Goal: Task Accomplishment & Management: Use online tool/utility

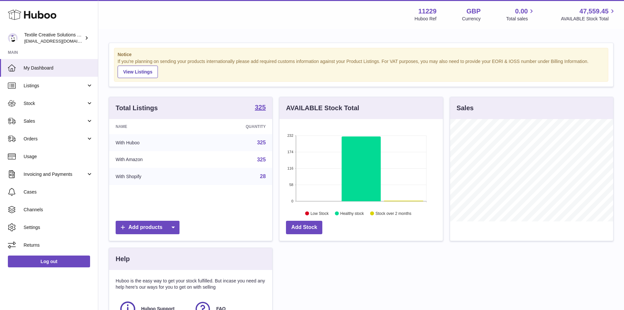
scroll to position [102, 163]
click at [68, 119] on span "Sales" at bounding box center [55, 121] width 63 height 6
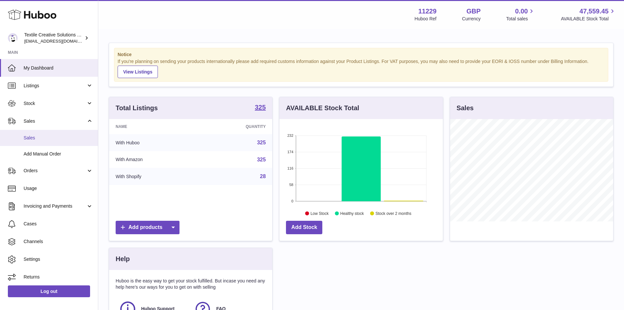
click at [48, 141] on span "Sales" at bounding box center [58, 138] width 69 height 6
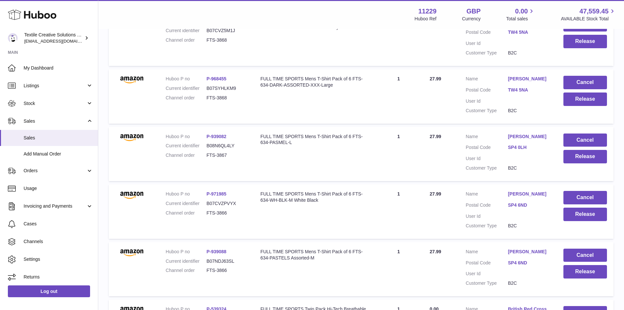
scroll to position [164, 0]
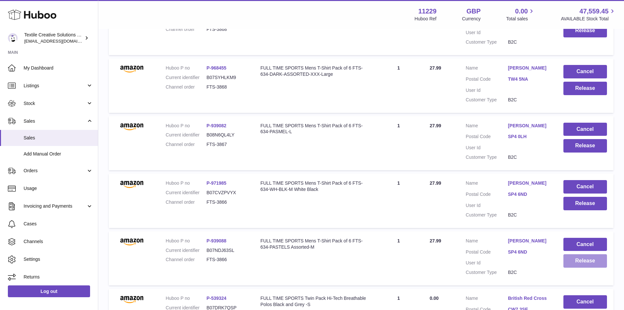
click at [587, 260] on button "Release" at bounding box center [586, 260] width 44 height 13
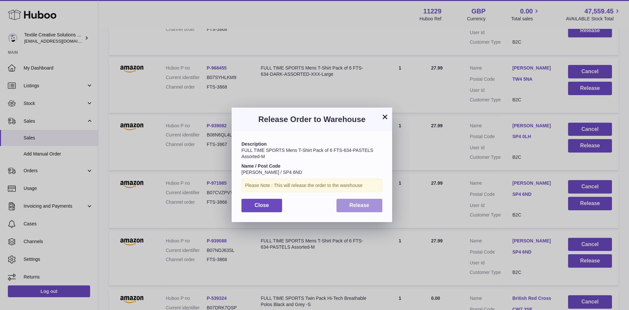
click at [355, 203] on span "Release" at bounding box center [360, 205] width 20 height 6
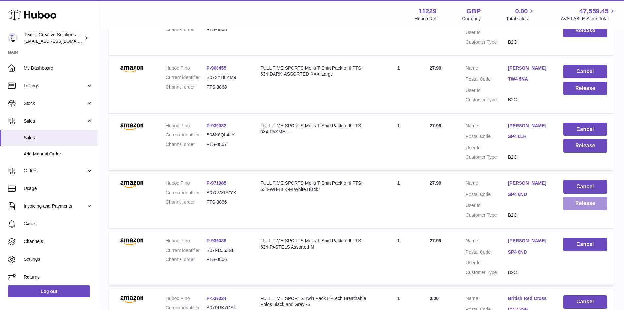
click at [578, 205] on button "Release" at bounding box center [586, 203] width 44 height 13
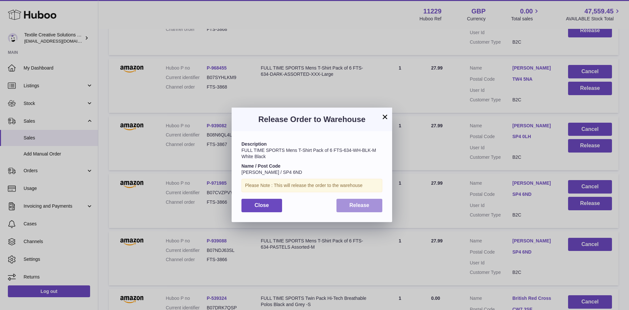
click at [350, 199] on button "Release" at bounding box center [359, 205] width 46 height 13
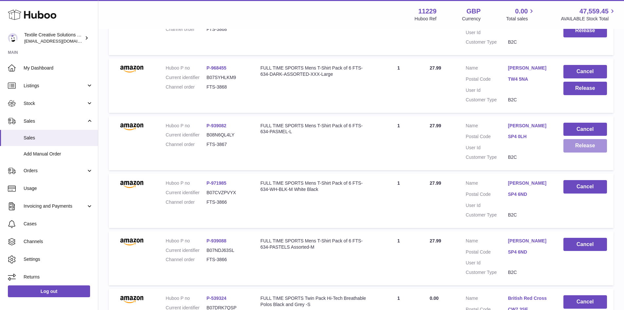
click at [575, 149] on button "Release" at bounding box center [586, 145] width 44 height 13
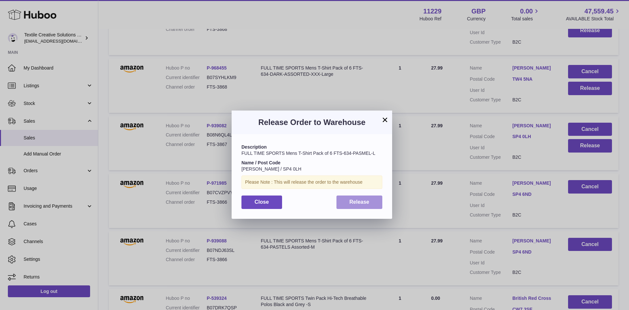
click at [379, 201] on button "Release" at bounding box center [359, 201] width 46 height 13
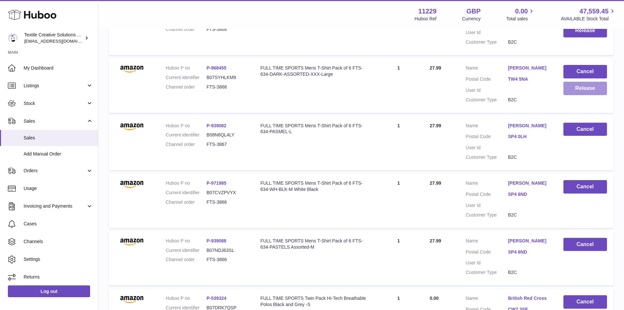
click at [581, 90] on button "Release" at bounding box center [586, 88] width 44 height 13
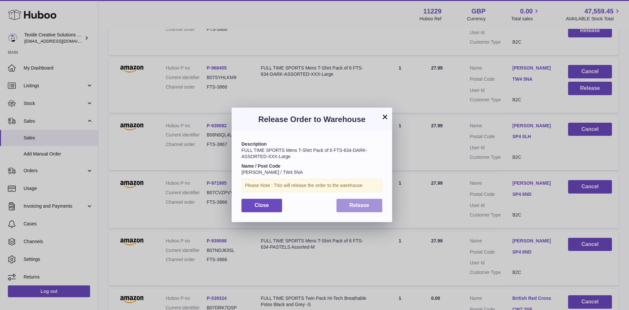
click at [352, 206] on span "Release" at bounding box center [360, 205] width 20 height 6
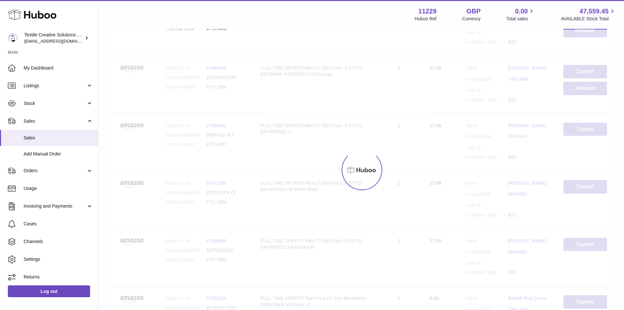
scroll to position [131, 0]
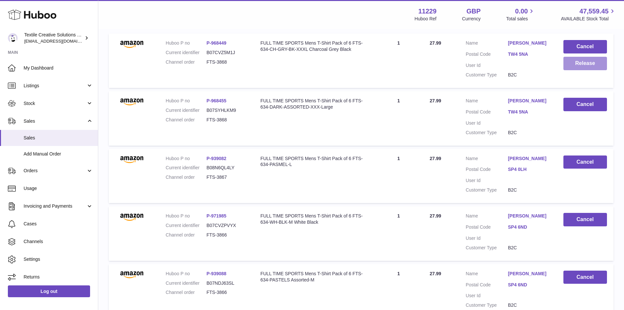
click at [588, 60] on button "Release" at bounding box center [586, 63] width 44 height 13
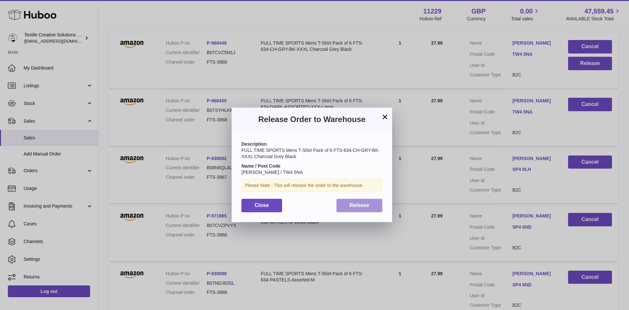
click at [369, 203] on span "Release" at bounding box center [360, 205] width 20 height 6
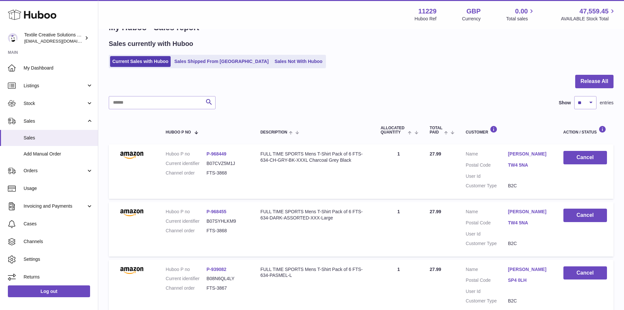
scroll to position [0, 0]
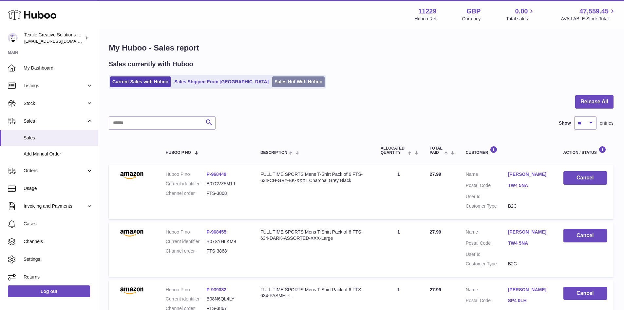
click at [281, 82] on link "Sales Not With Huboo" at bounding box center [298, 81] width 52 height 11
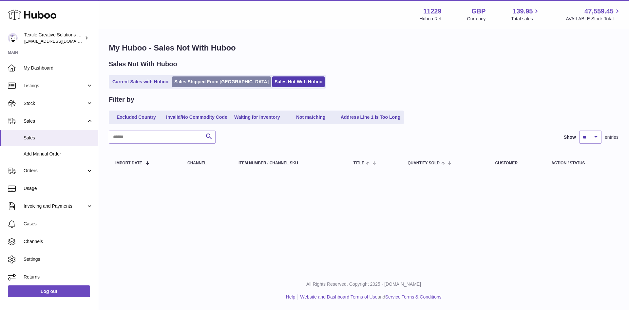
click at [196, 83] on link "Sales Shipped From [GEOGRAPHIC_DATA]" at bounding box center [221, 81] width 99 height 11
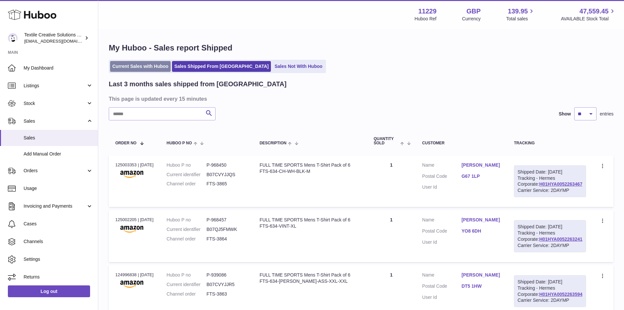
click at [156, 66] on link "Current Sales with Huboo" at bounding box center [140, 66] width 61 height 11
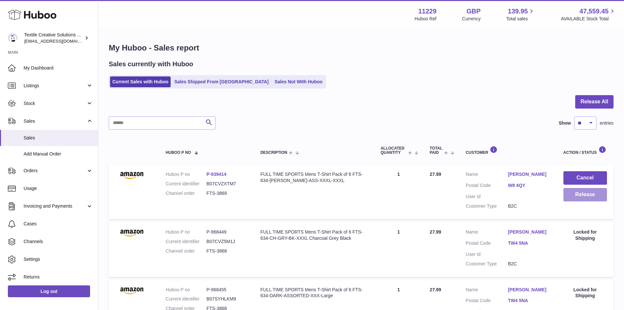
click at [580, 194] on button "Release" at bounding box center [586, 194] width 44 height 13
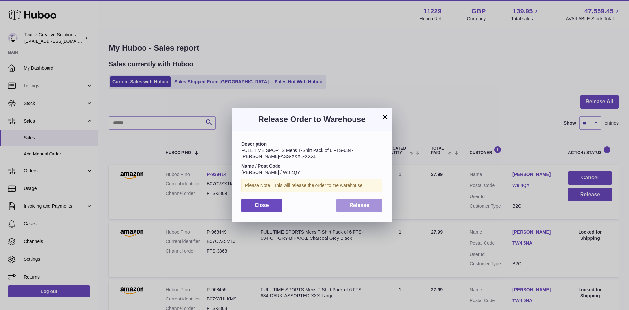
click at [367, 203] on span "Release" at bounding box center [360, 205] width 20 height 6
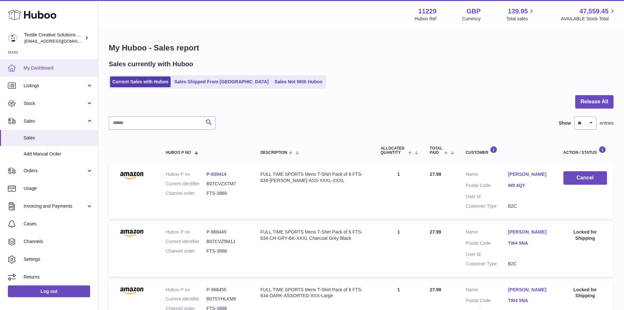
click at [45, 65] on span "My Dashboard" at bounding box center [58, 68] width 69 height 6
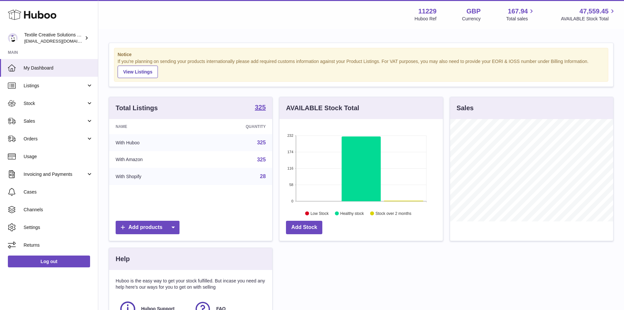
scroll to position [102, 163]
